Goal: Use online tool/utility: Utilize a website feature to perform a specific function

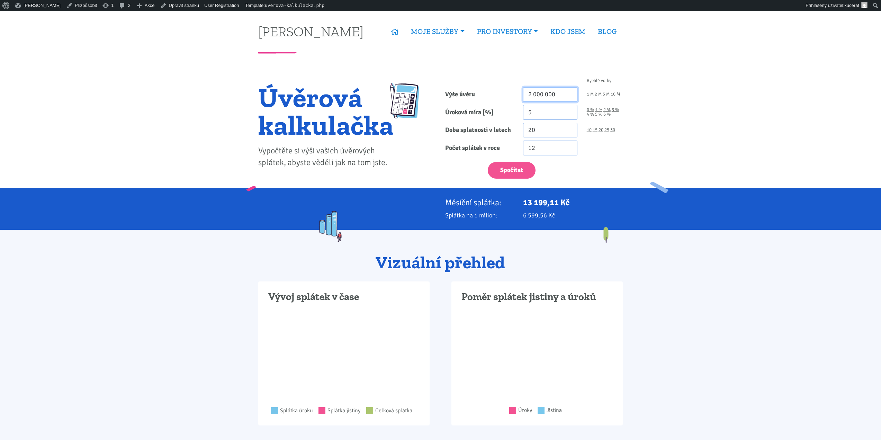
click at [537, 98] on input "2 000 000" at bounding box center [550, 94] width 54 height 15
type input "1 000 000"
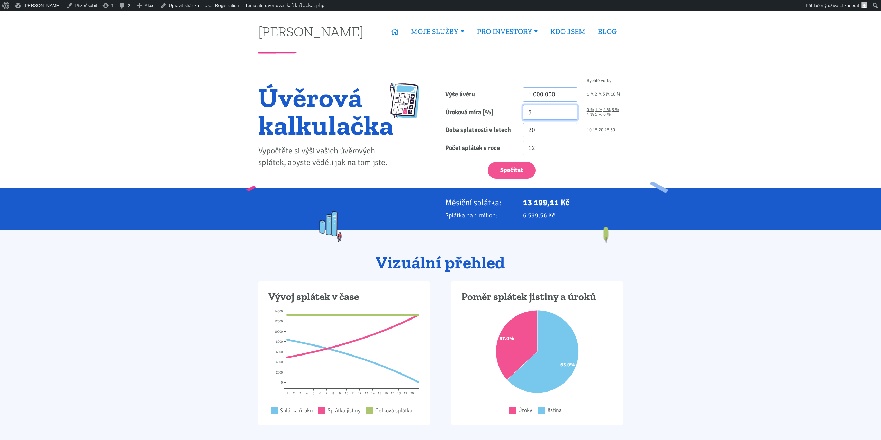
click at [536, 107] on input "5" at bounding box center [550, 112] width 54 height 15
click at [539, 98] on input "1 000 000" at bounding box center [550, 94] width 54 height 15
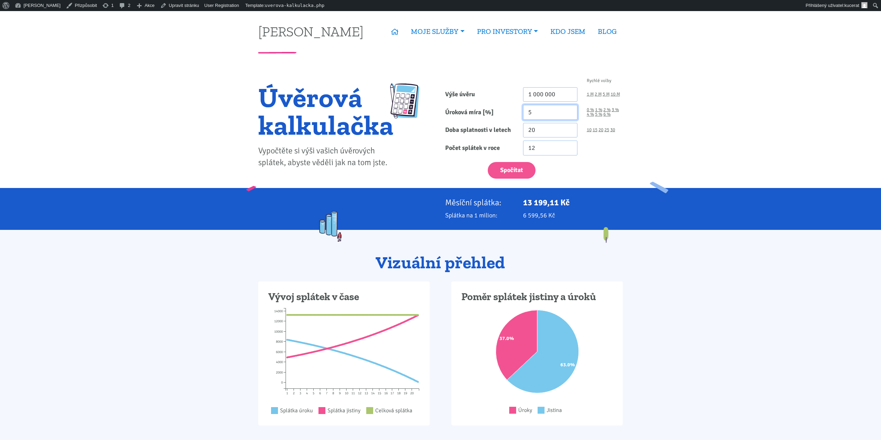
click at [549, 108] on input "5" at bounding box center [550, 112] width 54 height 15
click at [543, 115] on input "5" at bounding box center [550, 112] width 54 height 15
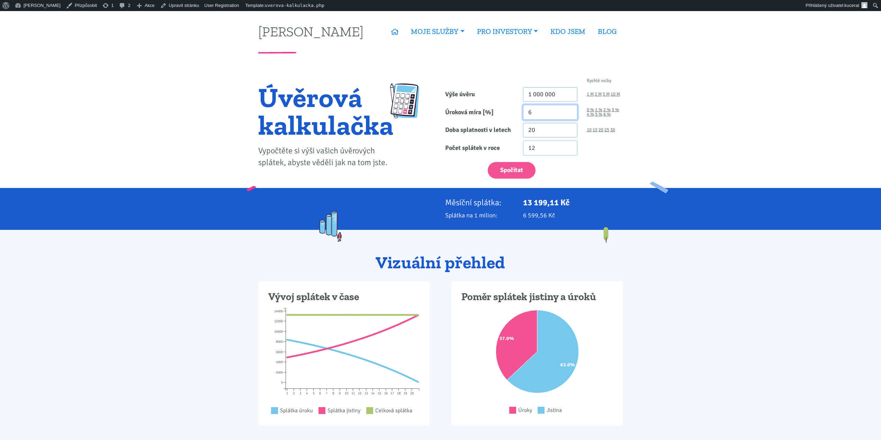
type input "6"
click at [537, 139] on form "Rychlé volby Výše úvěru 1 000 000 1 M 2 M 5 M 10 M Úroková míra [%] 6 0 % 1 % 20" at bounding box center [534, 129] width 178 height 100
click at [540, 134] on input "20" at bounding box center [550, 130] width 54 height 15
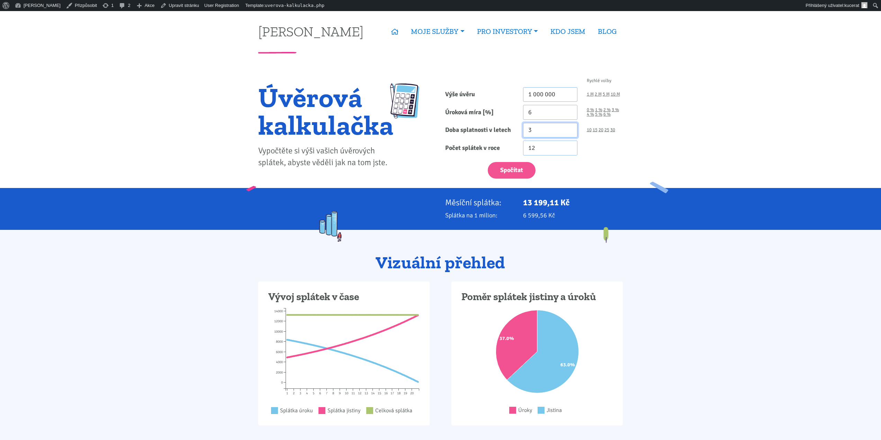
type input "3"
click at [488, 162] on button "Spočítat" at bounding box center [512, 170] width 48 height 17
type input "1000000"
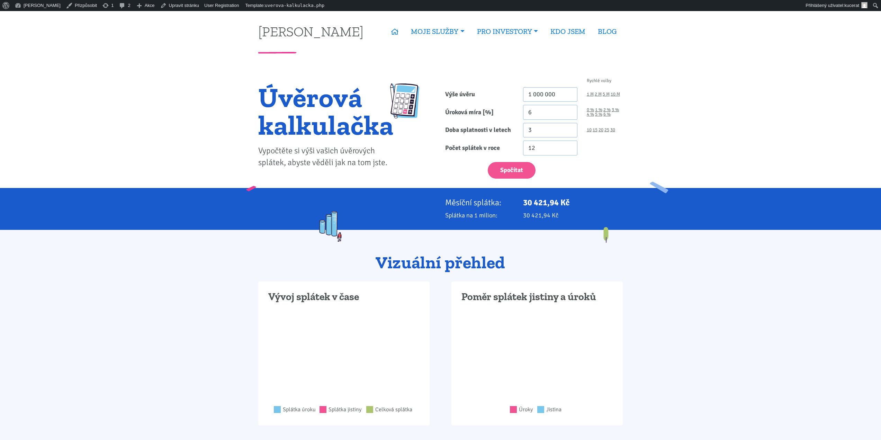
drag, startPoint x: 551, startPoint y: 215, endPoint x: 371, endPoint y: 202, distance: 180.1
click at [371, 202] on div "Měsíční splátka: 30 421,94 Kč Splátka na 1 milion: 30 421,94 Kč" at bounding box center [441, 209] width 374 height 23
click at [371, 202] on div at bounding box center [347, 203] width 187 height 10
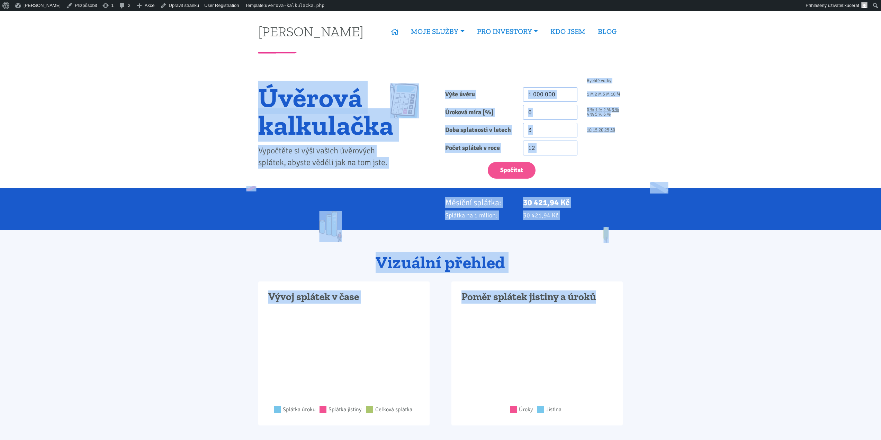
drag, startPoint x: 214, startPoint y: 75, endPoint x: 771, endPoint y: 307, distance: 603.0
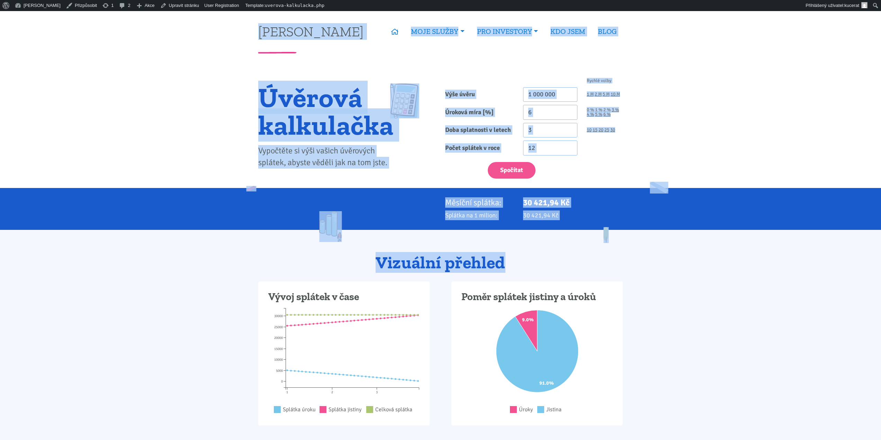
drag, startPoint x: 736, startPoint y: 264, endPoint x: 224, endPoint y: 25, distance: 565.6
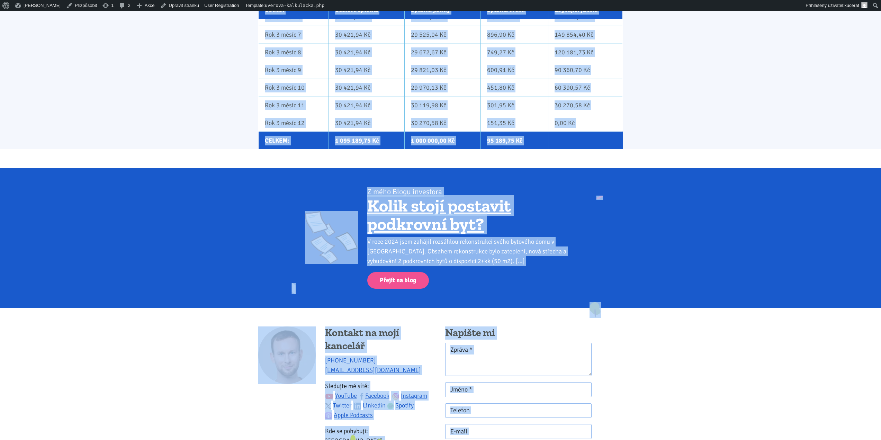
scroll to position [1127, 0]
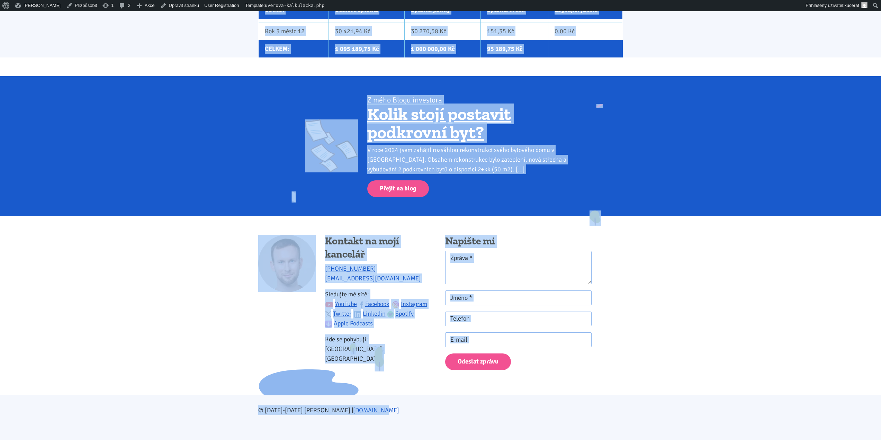
drag, startPoint x: 189, startPoint y: 23, endPoint x: 665, endPoint y: 408, distance: 612.4
click at [658, 411] on div "© 2021-2025 Tomáš Kučera | www.tk1.cz" at bounding box center [440, 417] width 881 height 45
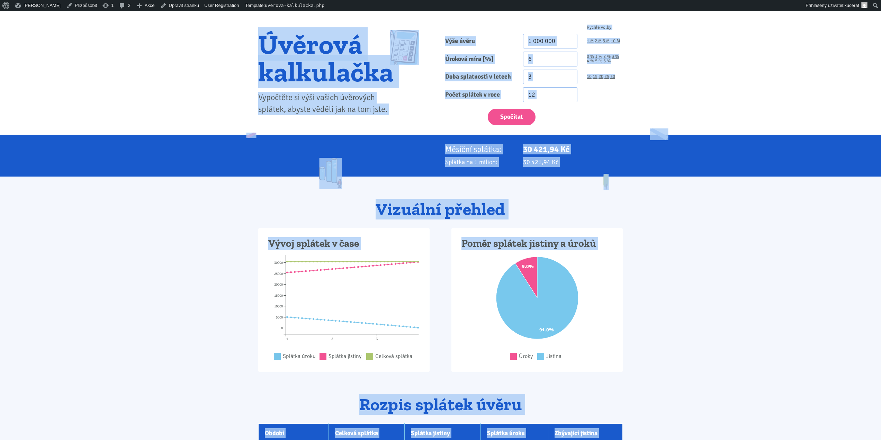
scroll to position [0, 0]
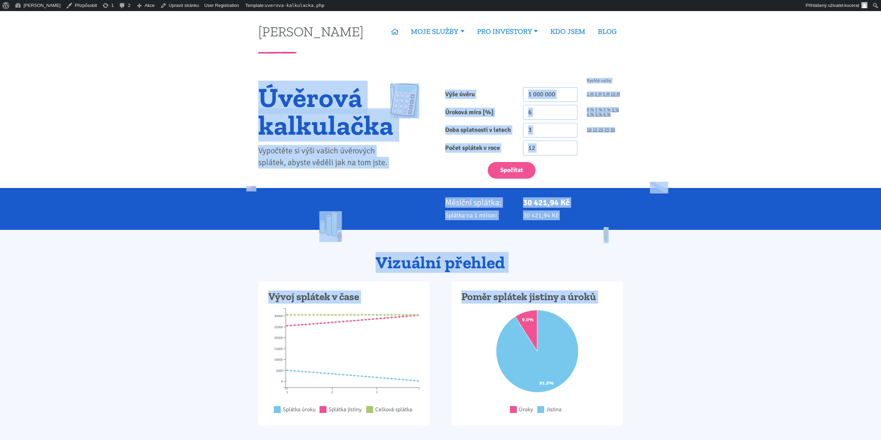
drag, startPoint x: 635, startPoint y: 411, endPoint x: 250, endPoint y: 87, distance: 503.6
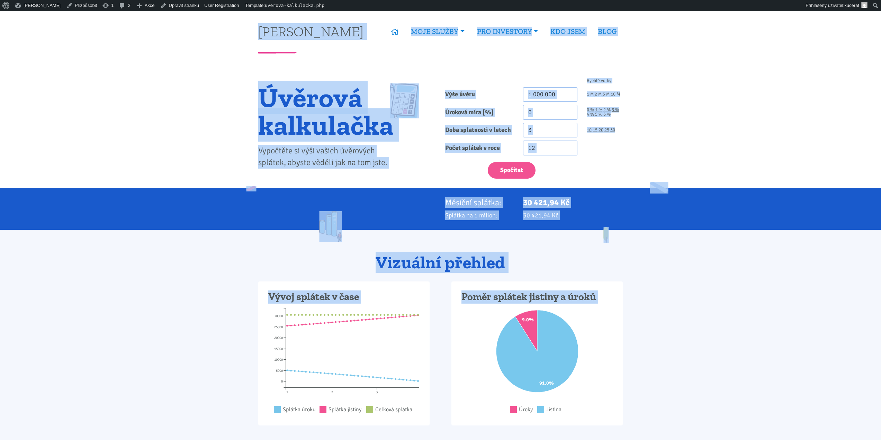
drag, startPoint x: 661, startPoint y: 411, endPoint x: 236, endPoint y: 27, distance: 572.8
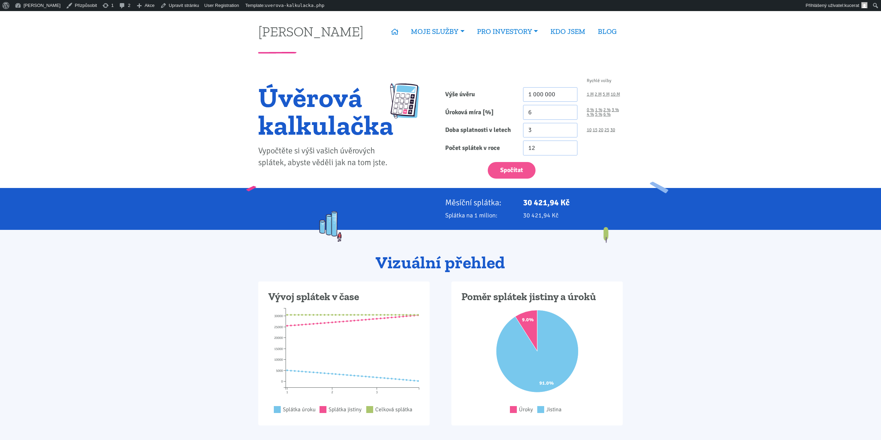
drag, startPoint x: 235, startPoint y: 27, endPoint x: 698, endPoint y: 172, distance: 485.2
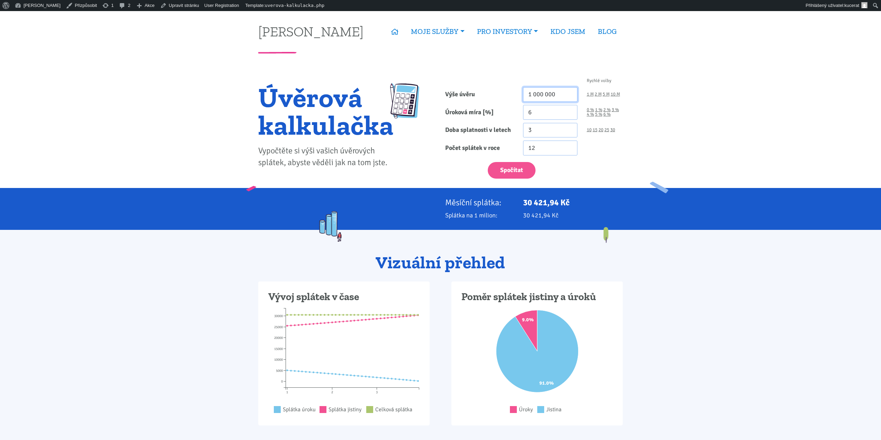
click at [532, 88] on input "1 000 000" at bounding box center [550, 94] width 54 height 15
click at [538, 93] on input "1 000 000" at bounding box center [550, 94] width 54 height 15
click at [488, 162] on button "Spočítat" at bounding box center [512, 170] width 48 height 17
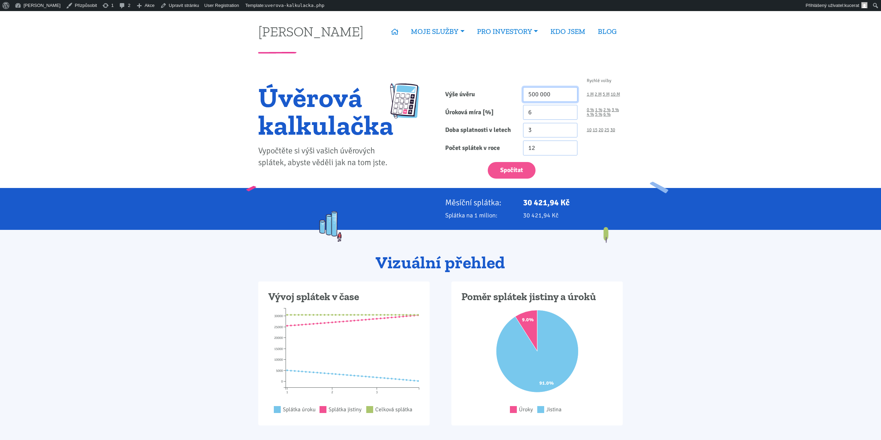
type input "500000"
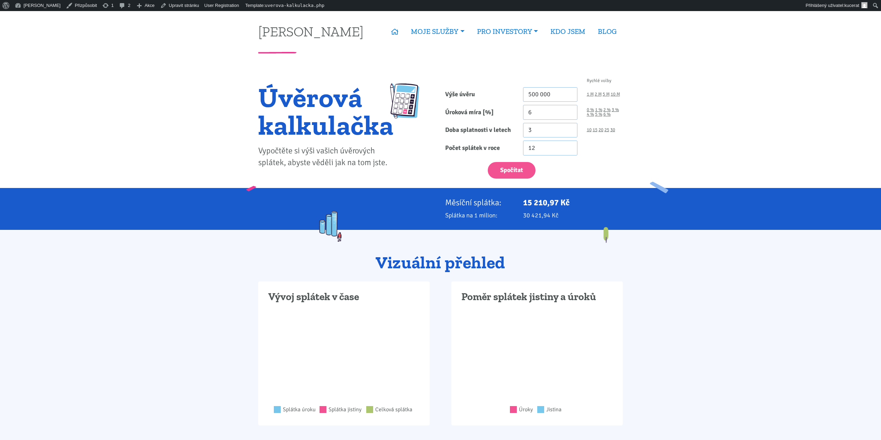
drag, startPoint x: 726, startPoint y: 226, endPoint x: 222, endPoint y: 28, distance: 541.5
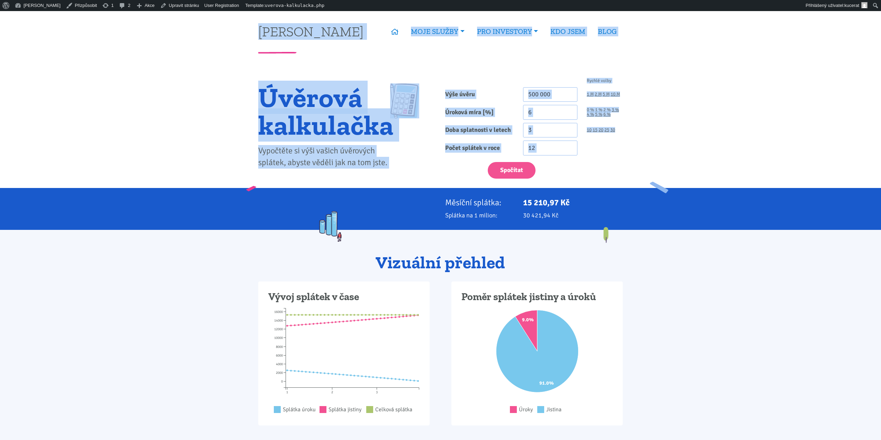
drag, startPoint x: 230, startPoint y: 24, endPoint x: 718, endPoint y: 171, distance: 509.7
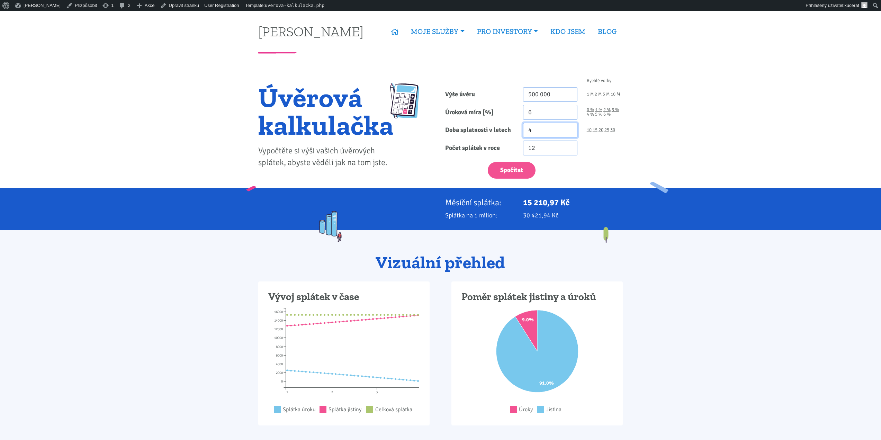
click at [570, 128] on input "4" at bounding box center [550, 130] width 54 height 15
type input "5"
click at [570, 128] on input "5" at bounding box center [550, 130] width 54 height 15
click at [516, 169] on button "Spočítat" at bounding box center [512, 170] width 48 height 17
type input "500000"
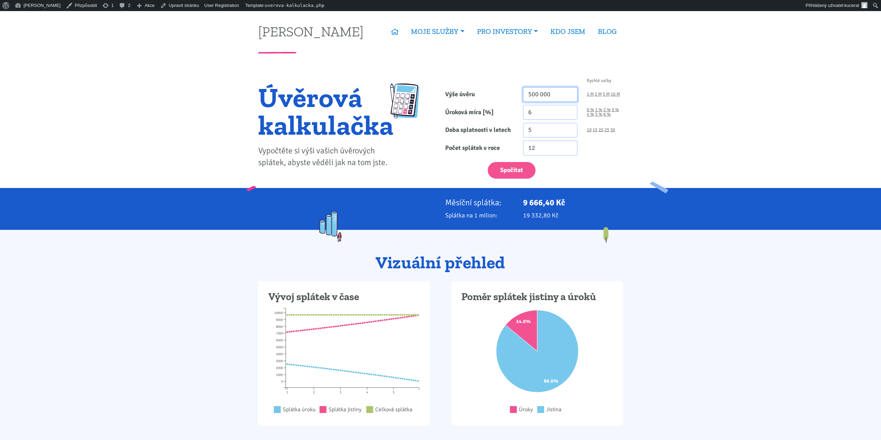
drag, startPoint x: 531, startPoint y: 94, endPoint x: 523, endPoint y: 93, distance: 7.6
click at [523, 93] on input "500 000" at bounding box center [550, 94] width 54 height 15
click at [488, 162] on button "Spočítat" at bounding box center [512, 170] width 48 height 17
type input "1000000"
